Goal: Go to known website: Go to known website

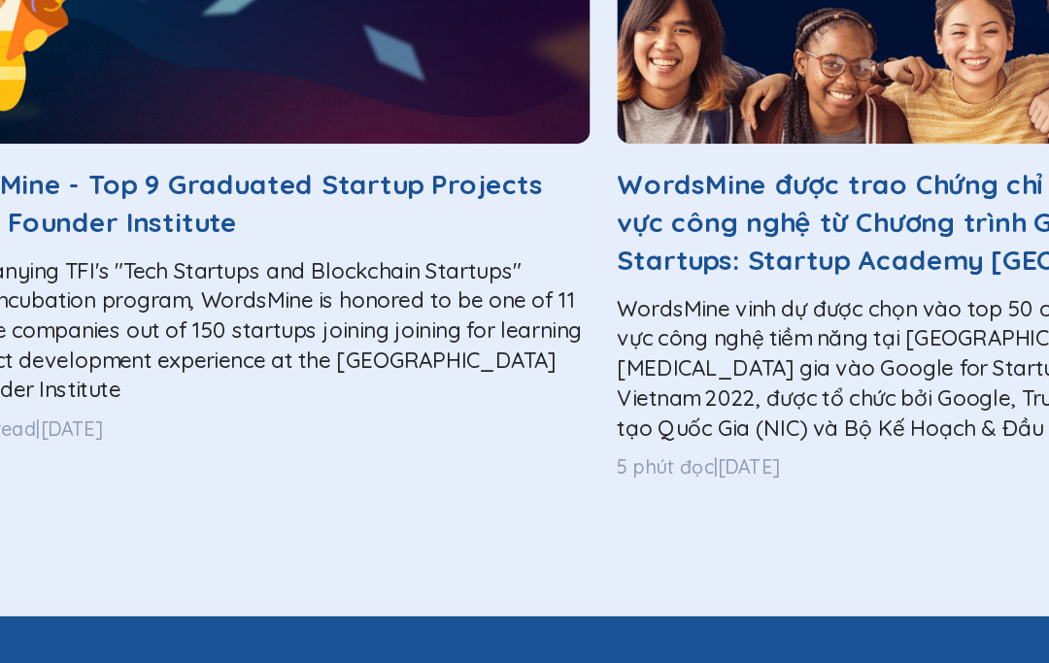
scroll to position [2917, 0]
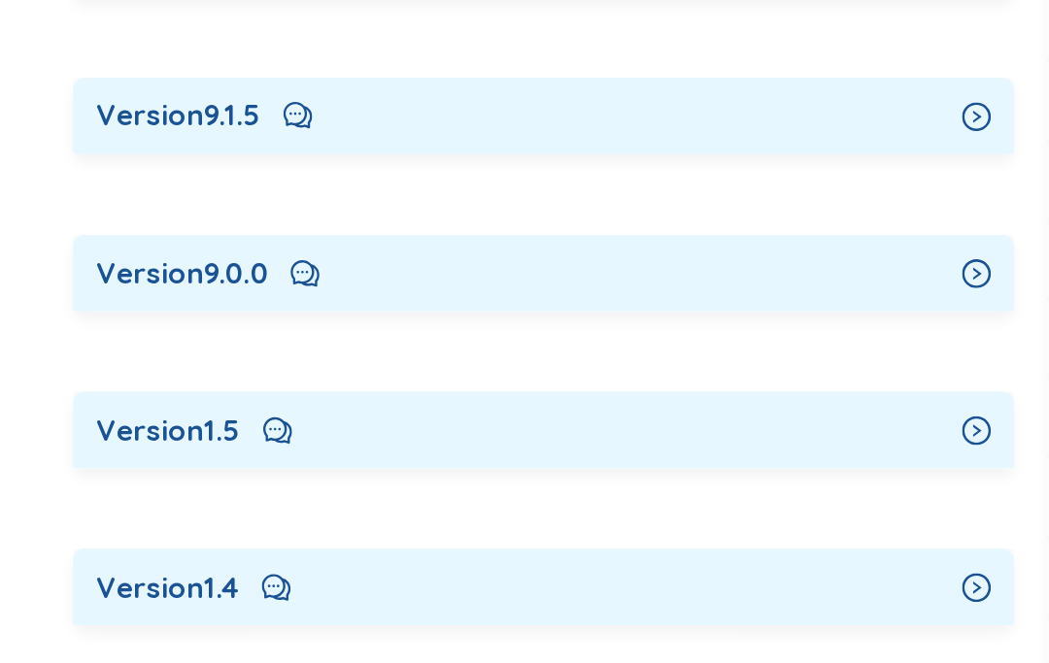
scroll to position [2100, 0]
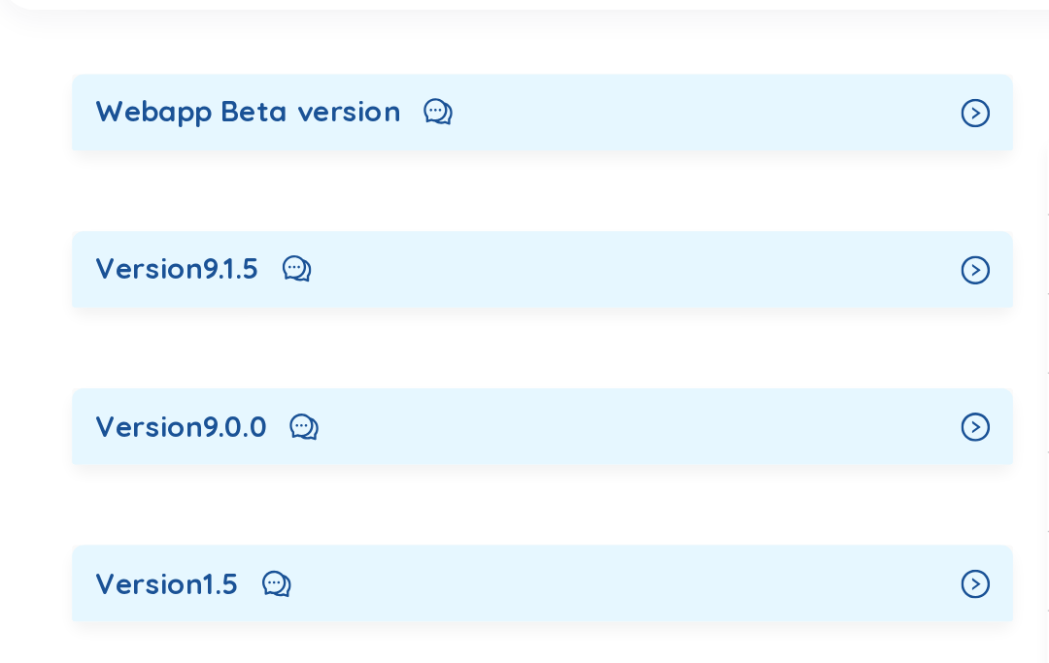
click at [654, 126] on icon "right-circle" at bounding box center [657, 135] width 19 height 19
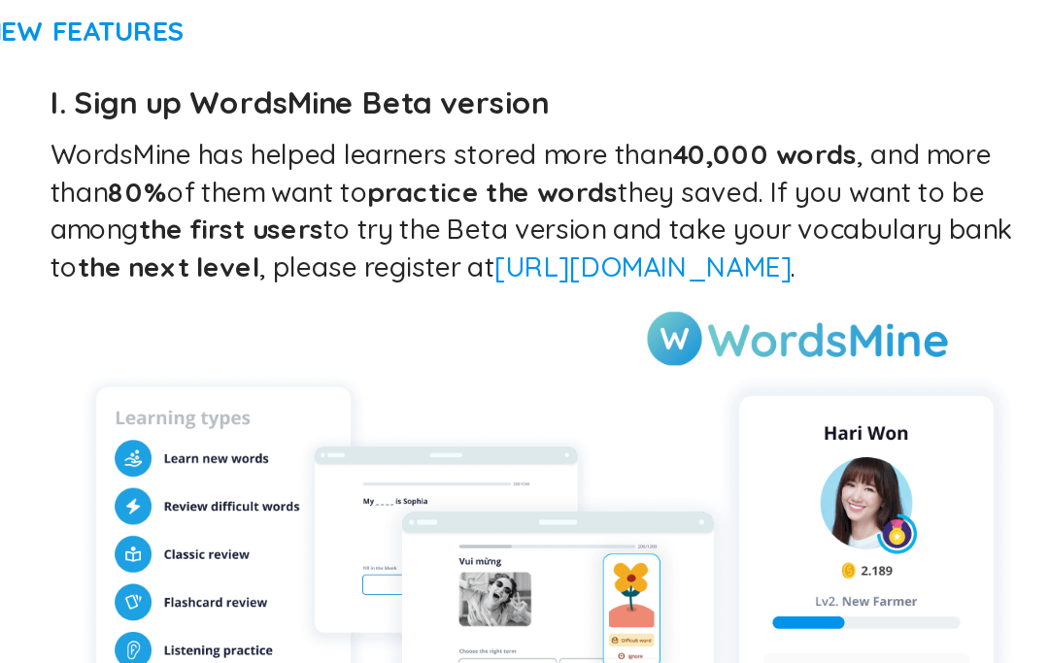
scroll to position [1988, 0]
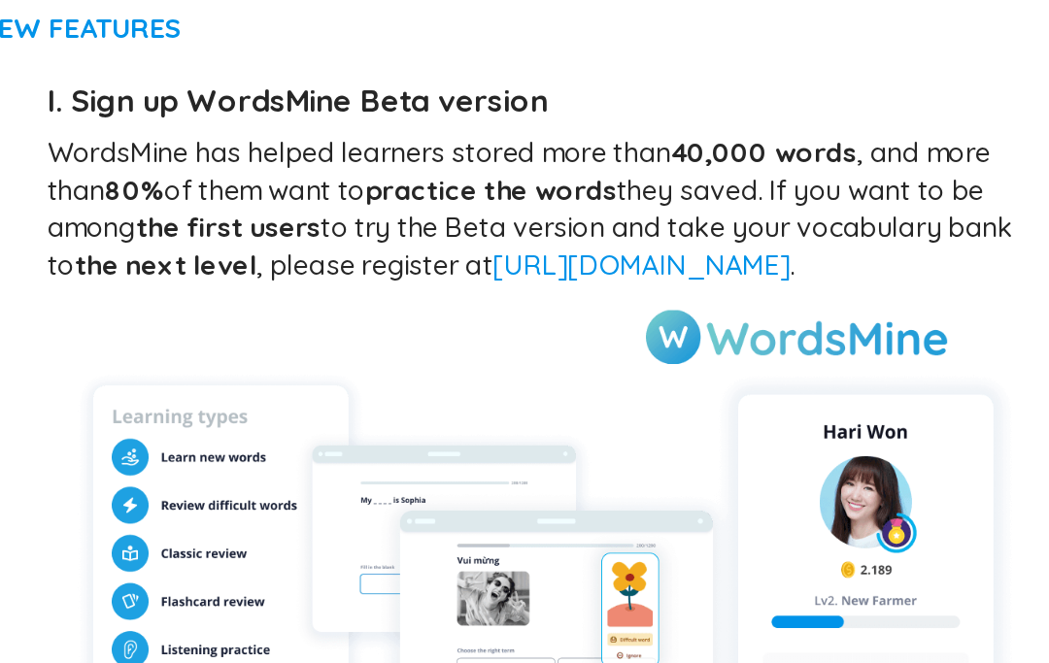
click at [476, 425] on link "[URL][DOMAIN_NAME]" at bounding box center [442, 434] width 170 height 19
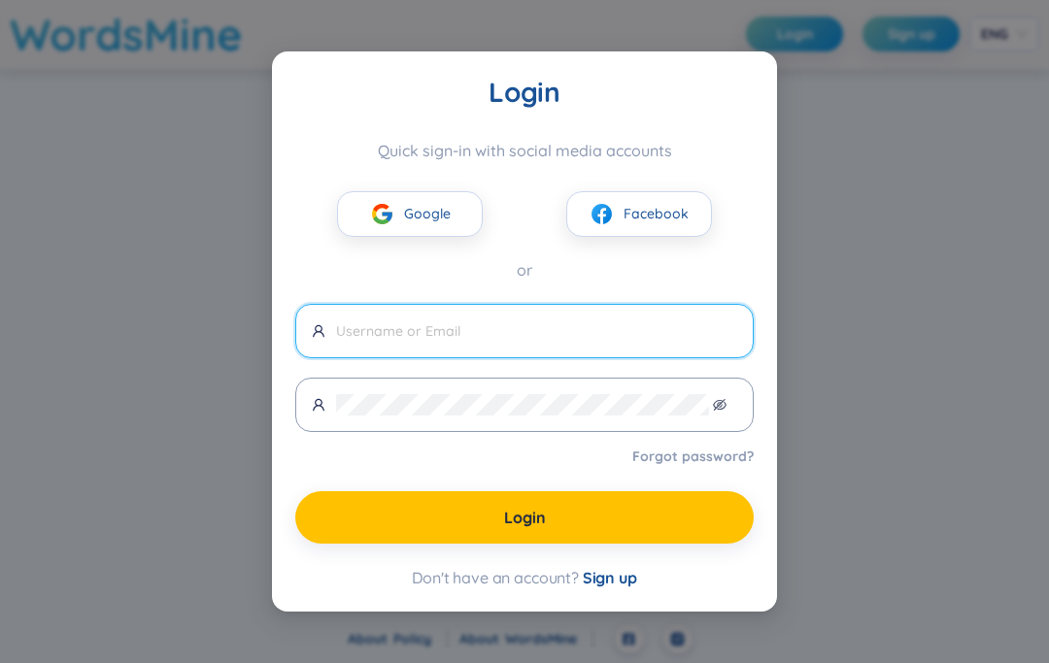
click at [889, 352] on div "Login Quick sign-in with social media accounts Google Facebook or Forgot passwo…" at bounding box center [524, 331] width 1049 height 663
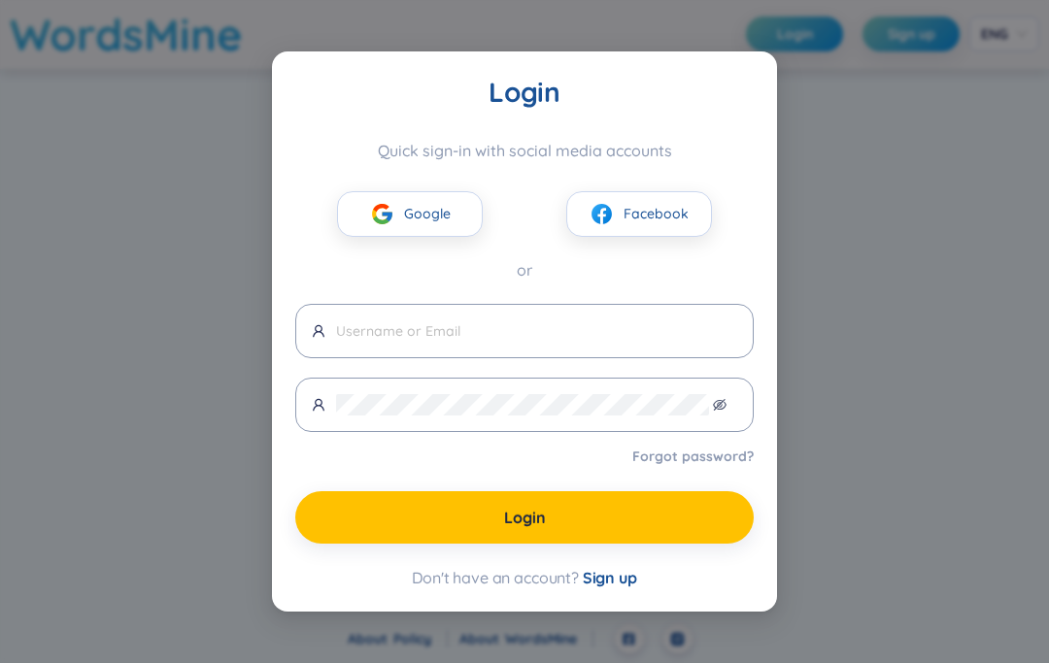
click at [871, 370] on div "Login Quick sign-in with social media accounts Google Facebook or Forgot passwo…" at bounding box center [524, 331] width 1049 height 663
click at [874, 367] on div "Login Quick sign-in with social media accounts Google Facebook or Forgot passwo…" at bounding box center [524, 331] width 1049 height 663
click at [873, 366] on div "Login Quick sign-in with social media accounts Google Facebook or Forgot passwo…" at bounding box center [524, 331] width 1049 height 663
